Goal: Find specific page/section: Find specific page/section

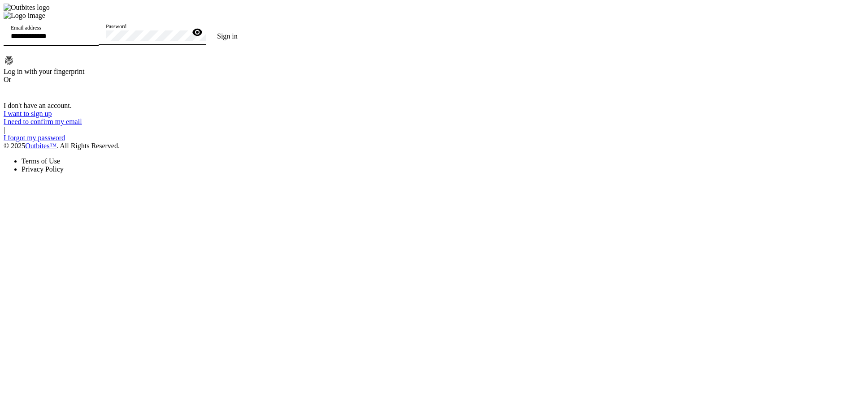
click at [91, 40] on input "Email address" at bounding box center [51, 36] width 81 height 8
type input "**********"
click at [206, 27] on button "Sign in" at bounding box center [227, 36] width 42 height 18
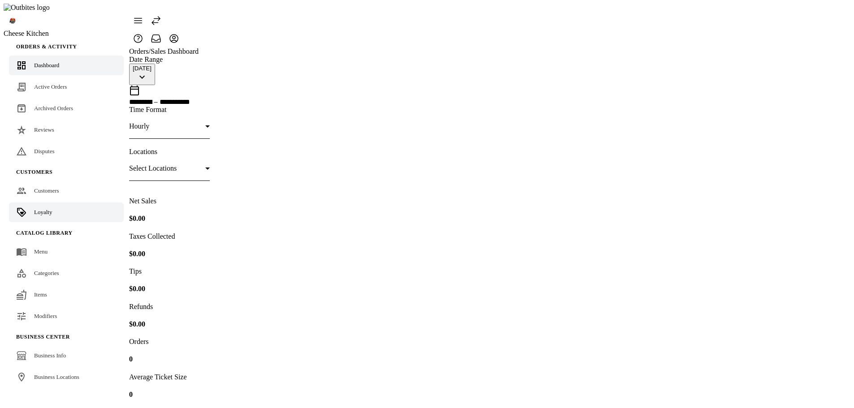
click at [54, 203] on link "Loyalty" at bounding box center [66, 213] width 115 height 20
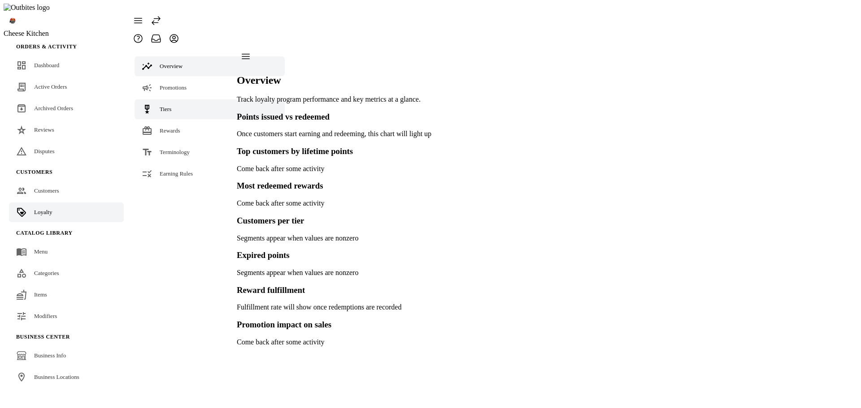
click at [160, 106] on span "Tiers" at bounding box center [166, 109] width 12 height 7
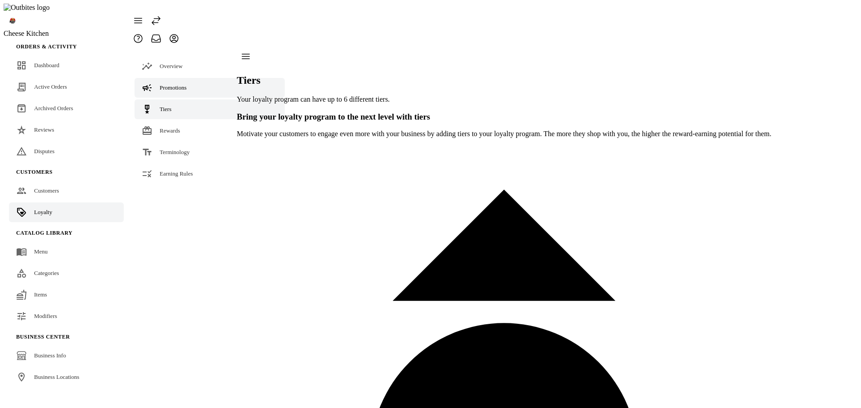
click at [179, 84] on span "Promotions" at bounding box center [173, 87] width 27 height 7
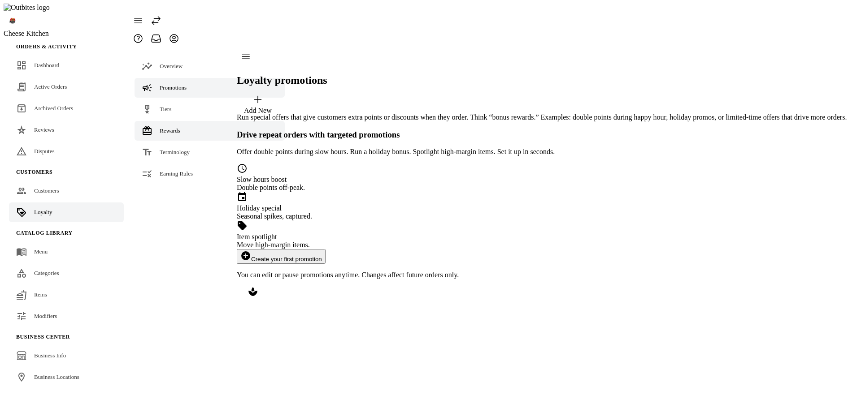
click at [173, 121] on link "Rewards" at bounding box center [209, 131] width 150 height 20
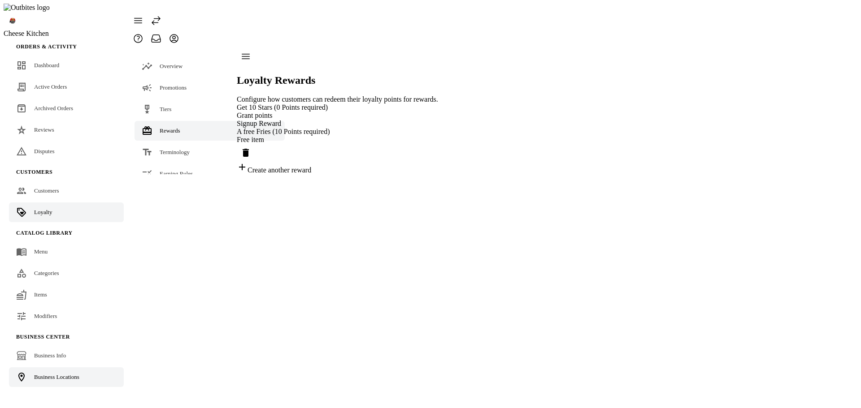
click at [50, 370] on link "Business Locations" at bounding box center [66, 378] width 115 height 20
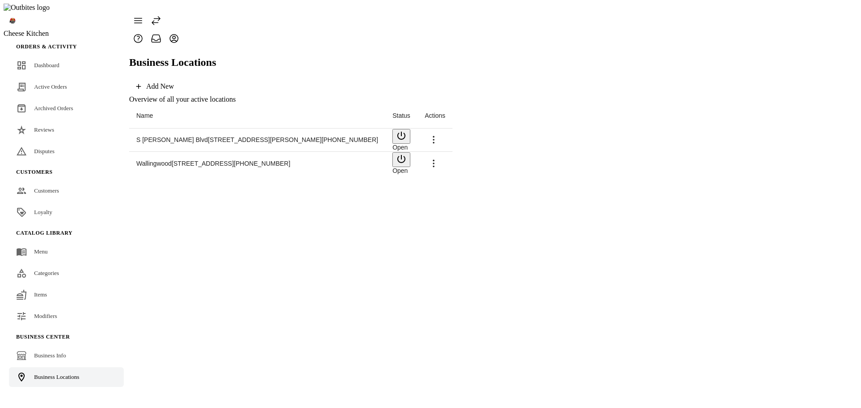
click at [444, 129] on span at bounding box center [434, 140] width 22 height 22
click at [605, 204] on div at bounding box center [430, 204] width 861 height 408
click at [444, 153] on span at bounding box center [434, 164] width 22 height 22
click at [816, 159] on button "Launch" at bounding box center [821, 166] width 51 height 22
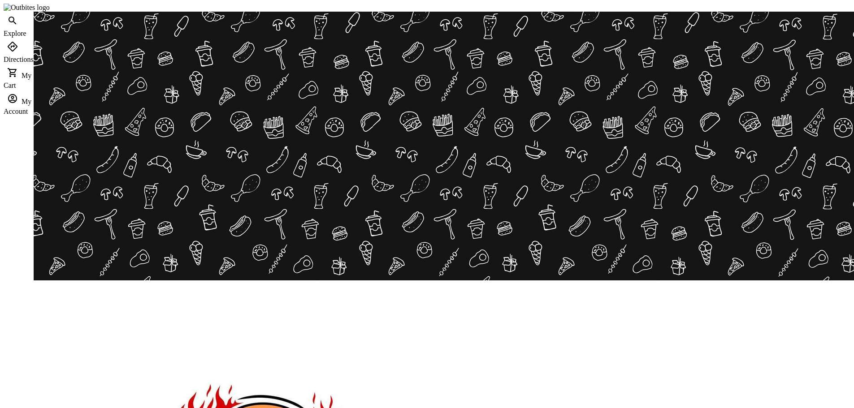
click at [792, 98] on div at bounding box center [427, 204] width 854 height 408
